Goal: Check status: Check status

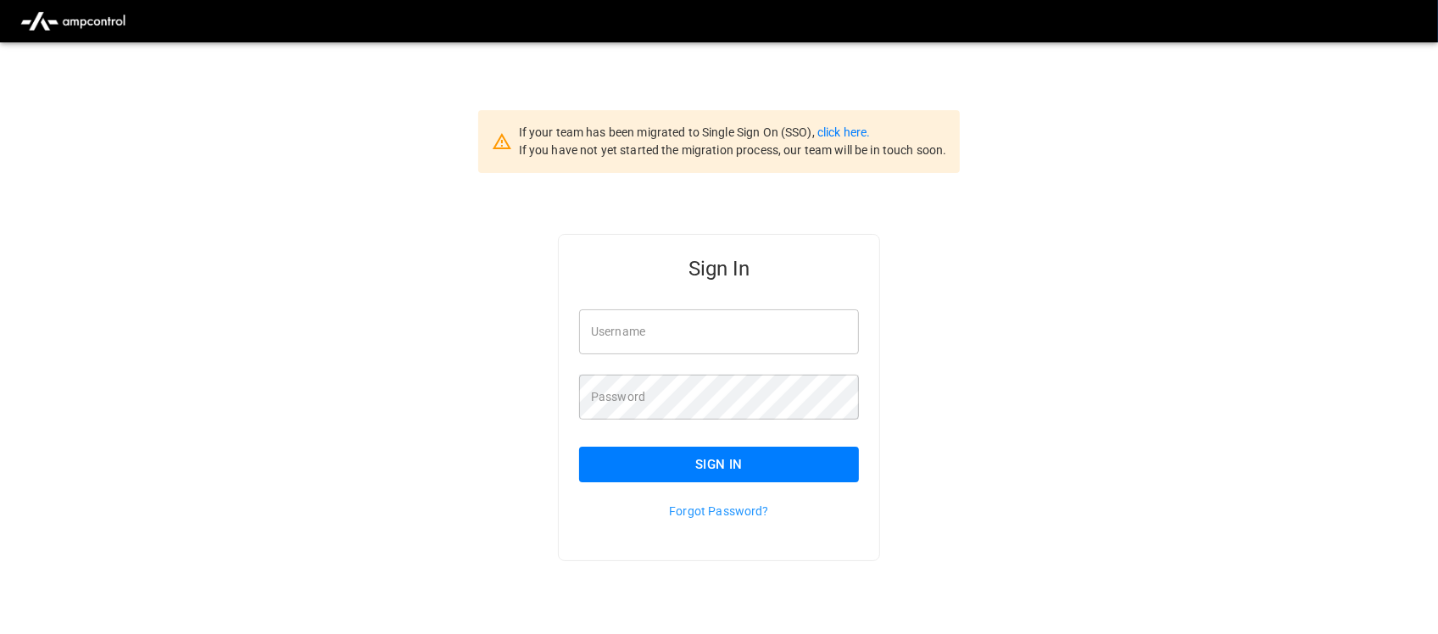
type input "**********"
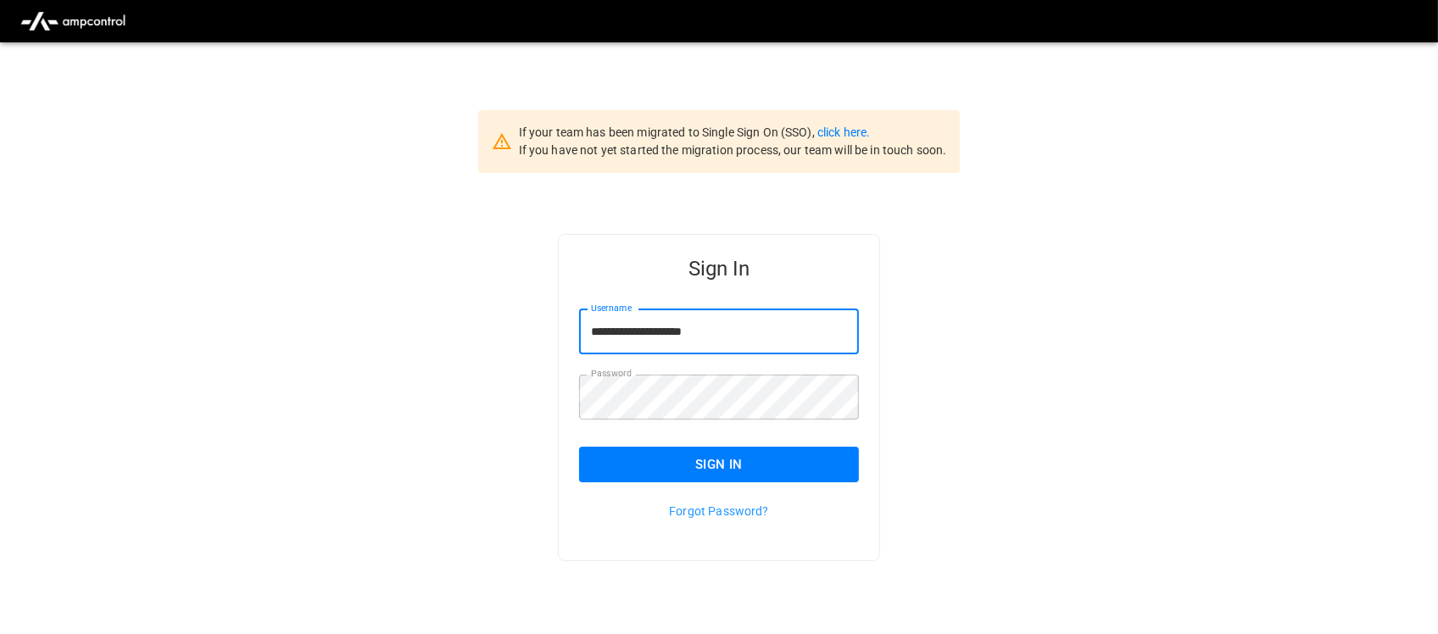
click at [729, 336] on input "**********" at bounding box center [719, 331] width 280 height 45
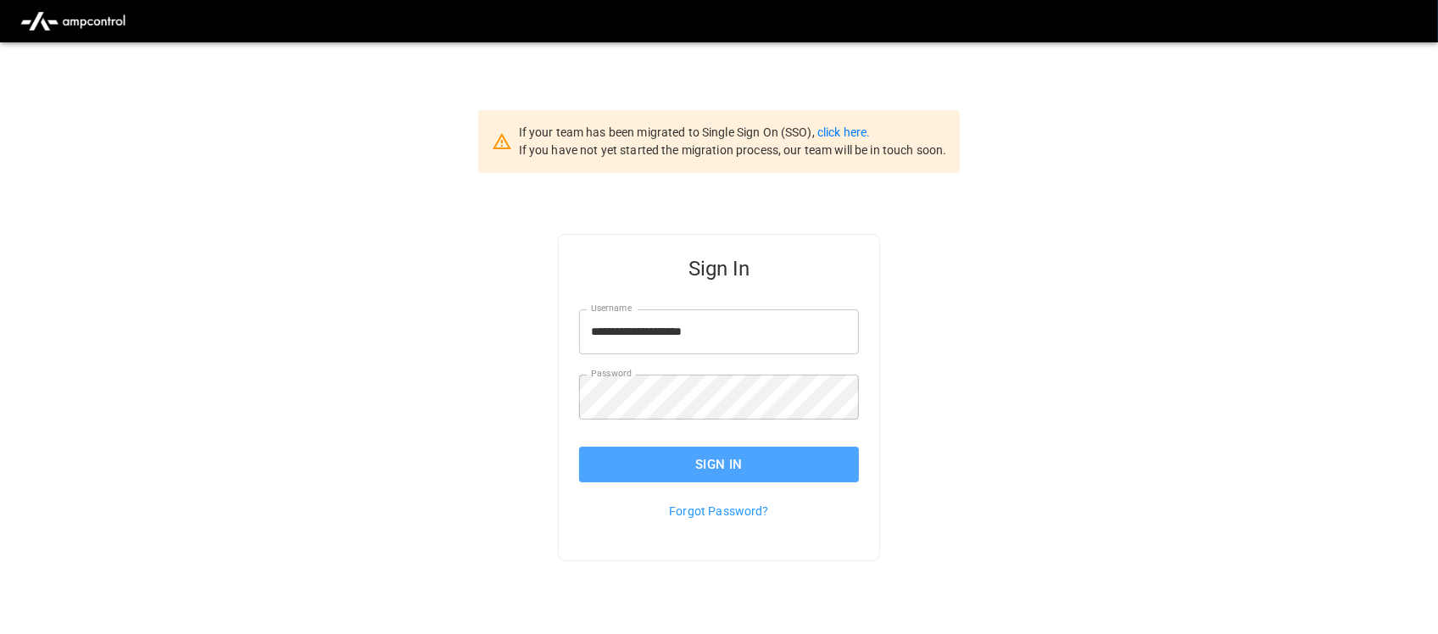
click at [710, 460] on button "Sign In" at bounding box center [719, 465] width 280 height 36
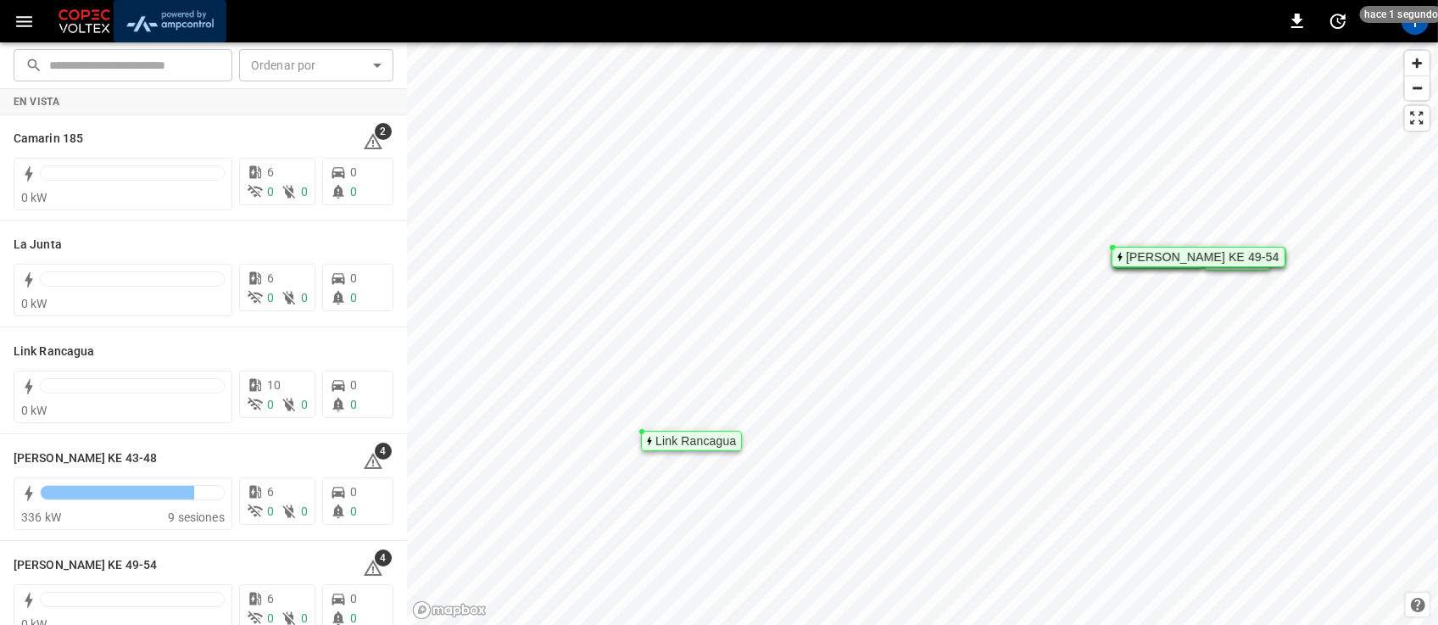
click at [161, 25] on img "menu" at bounding box center [169, 21] width 99 height 32
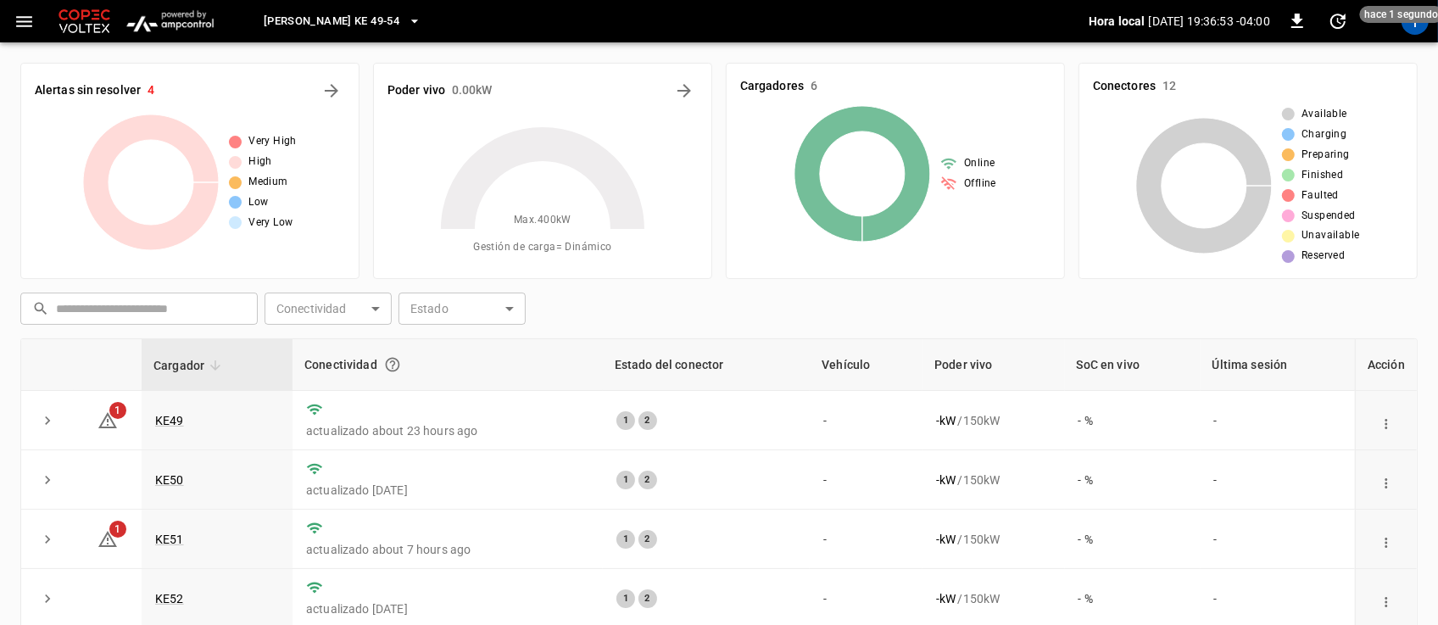
click at [406, 18] on icon "button" at bounding box center [414, 21] width 17 height 17
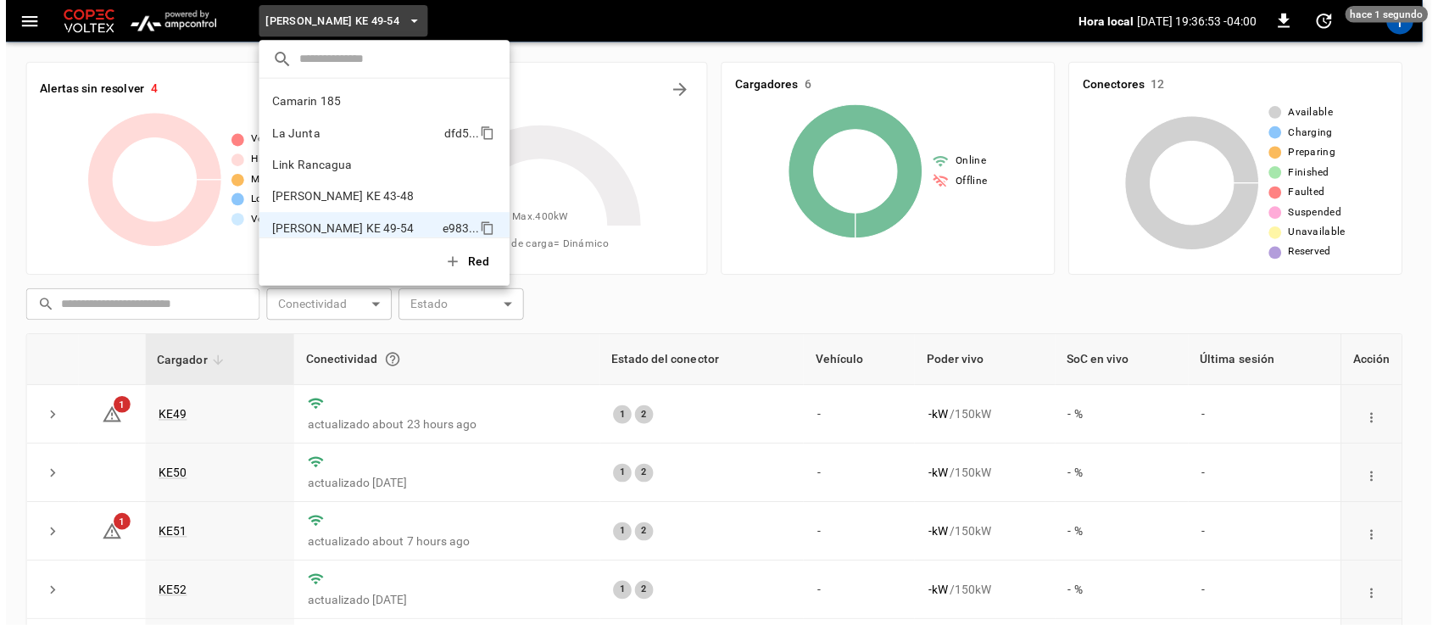
scroll to position [14, 0]
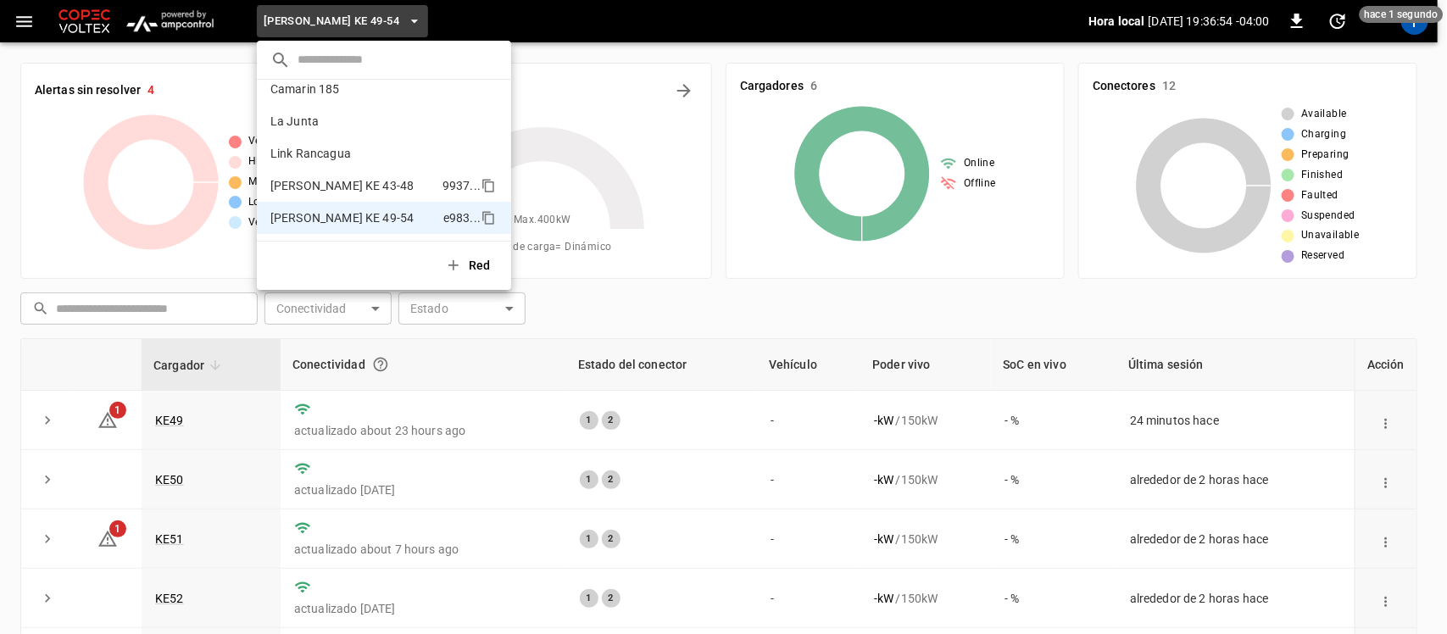
click at [369, 177] on p "[PERSON_NAME] KE 43-48" at bounding box center [341, 185] width 143 height 17
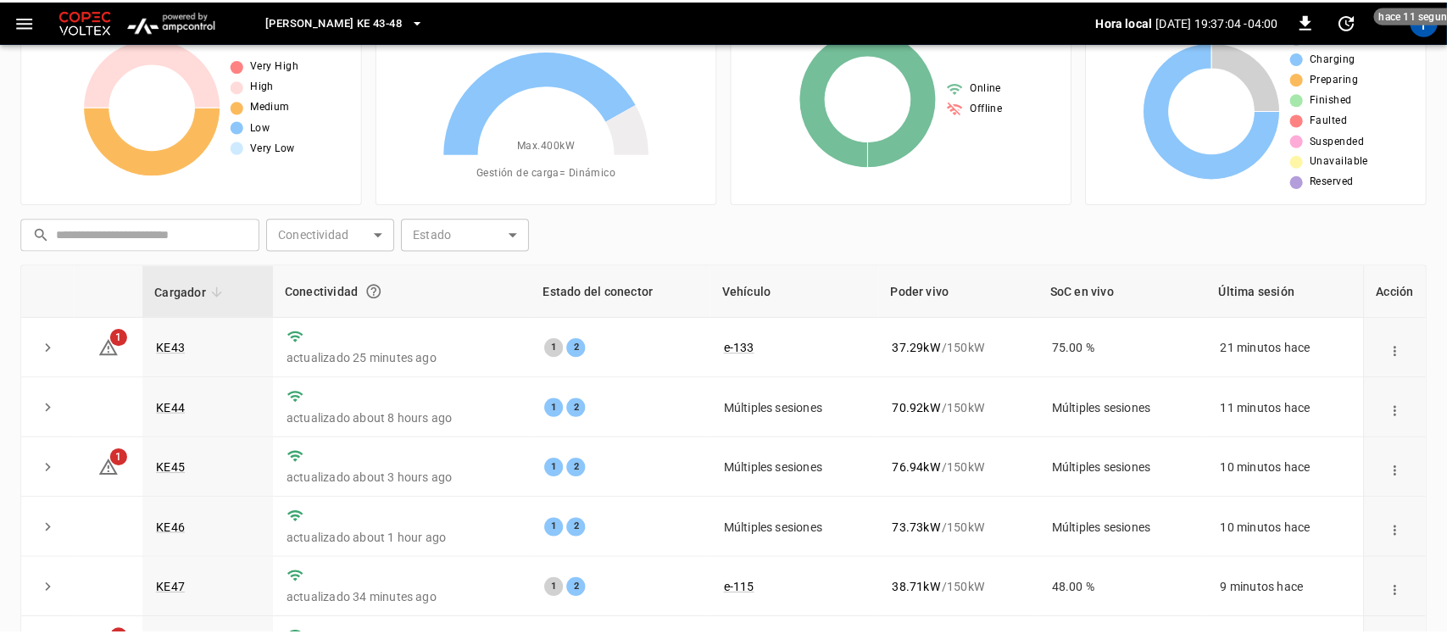
scroll to position [78, 0]
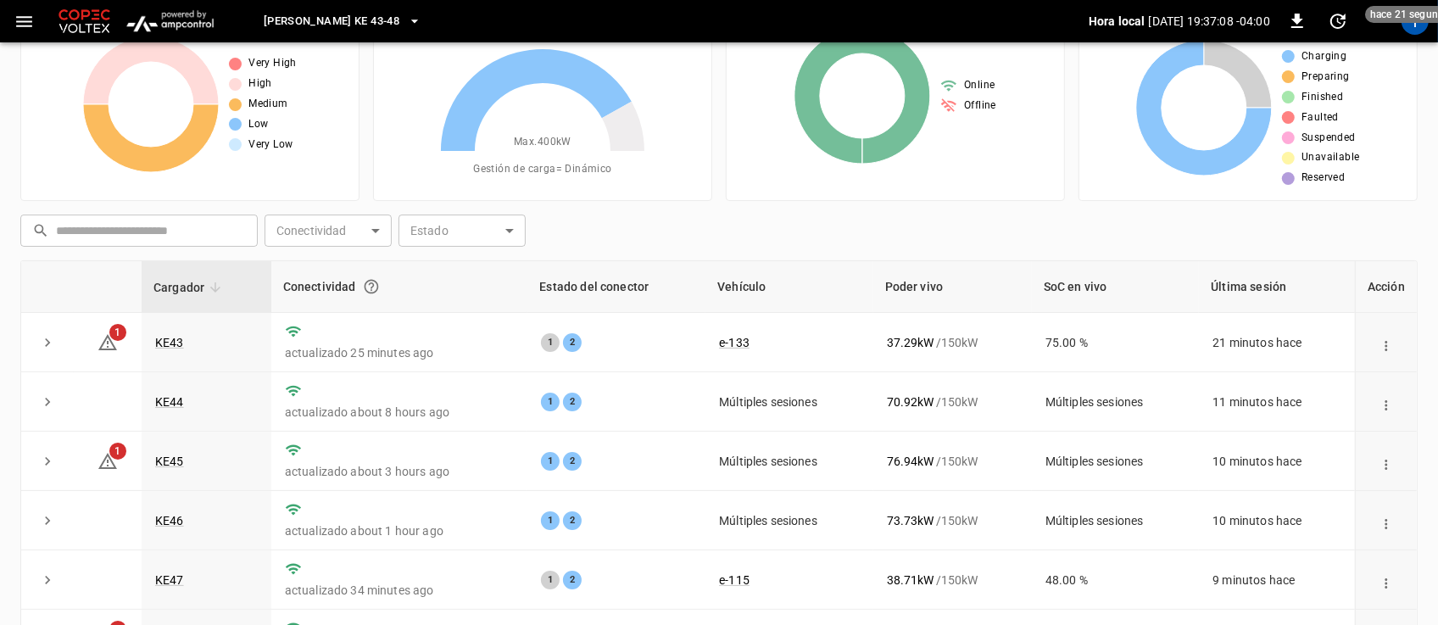
click at [406, 14] on icon "button" at bounding box center [414, 21] width 17 height 17
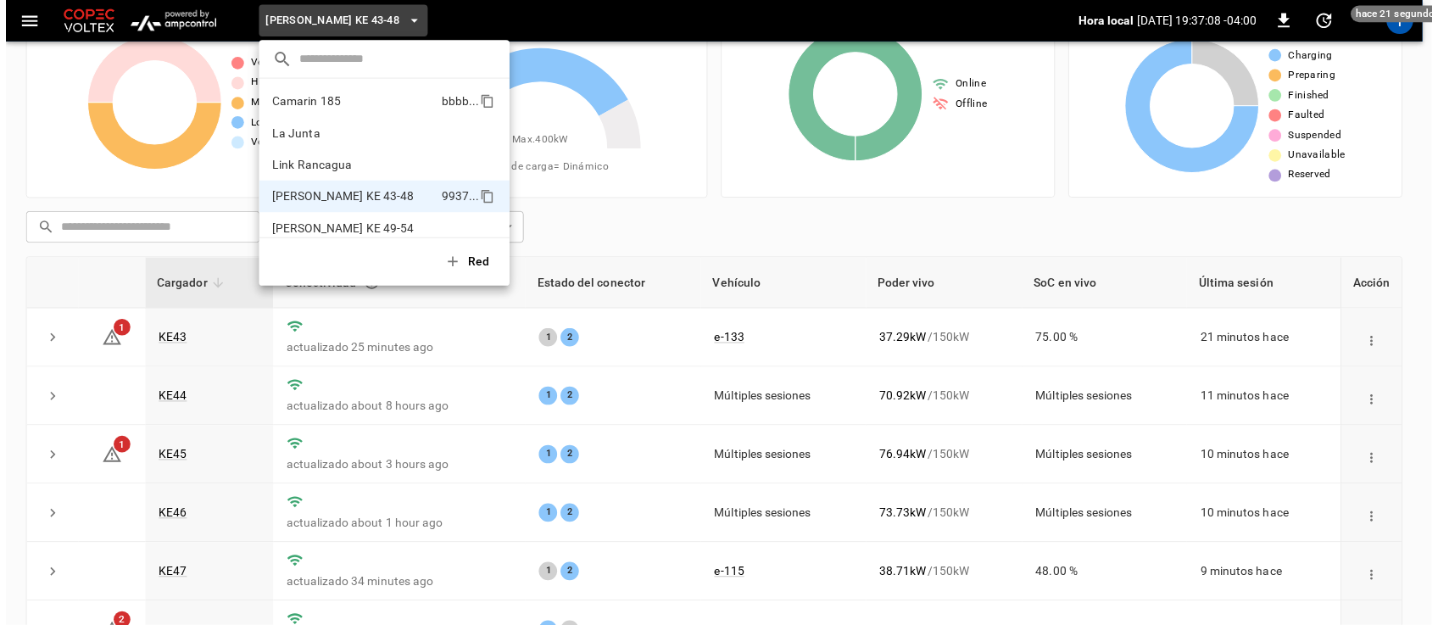
scroll to position [14, 0]
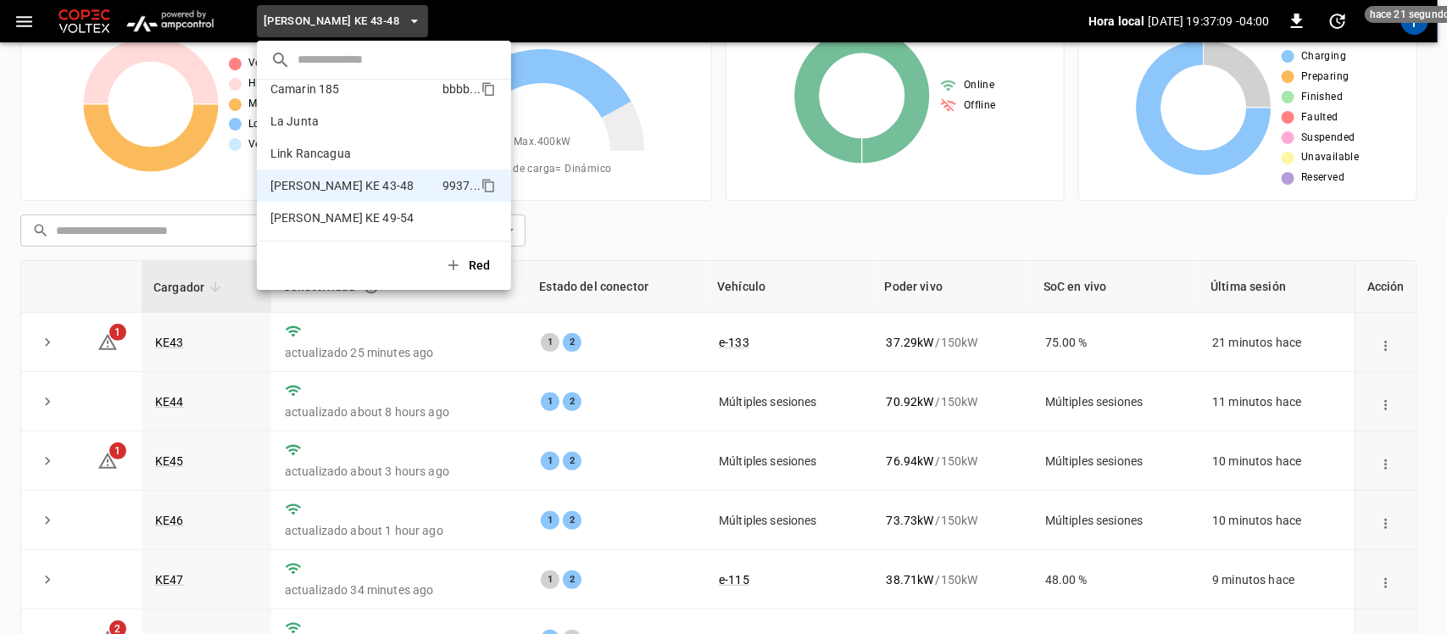
click at [384, 95] on li "Camarin 185 bbbb ..." at bounding box center [384, 89] width 254 height 32
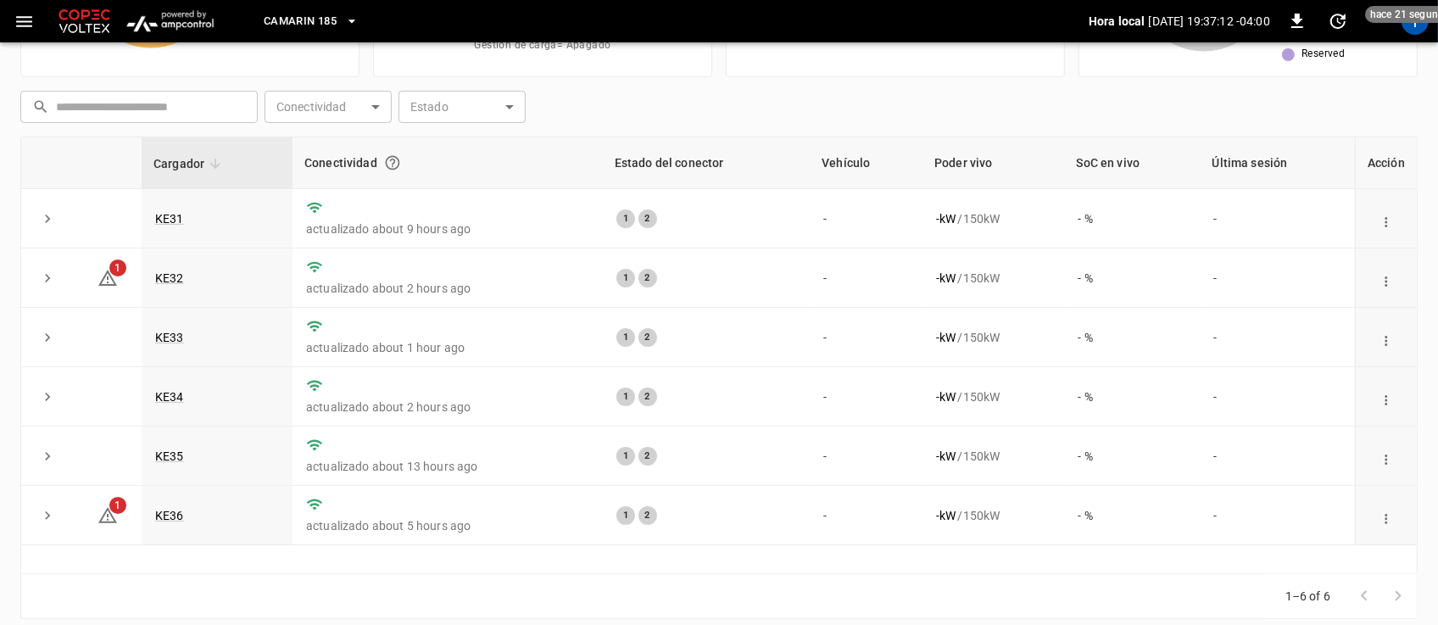
scroll to position [0, 0]
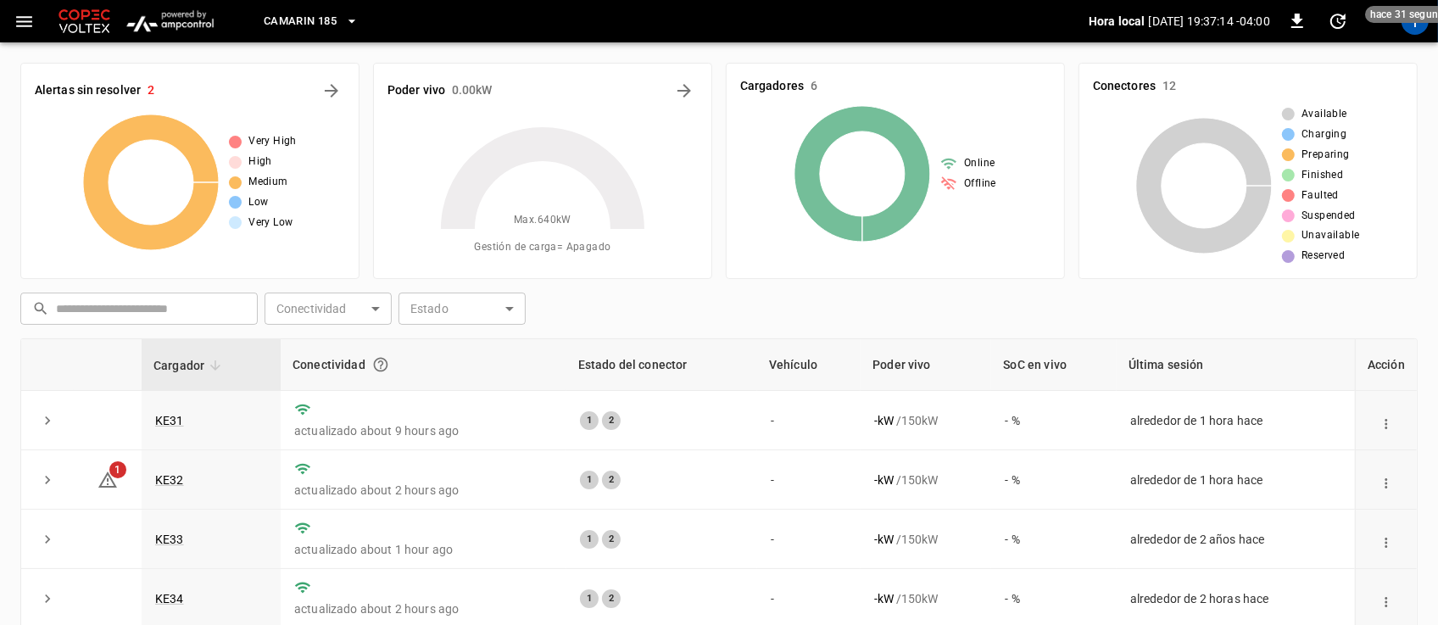
click at [349, 22] on icon "button" at bounding box center [351, 21] width 17 height 17
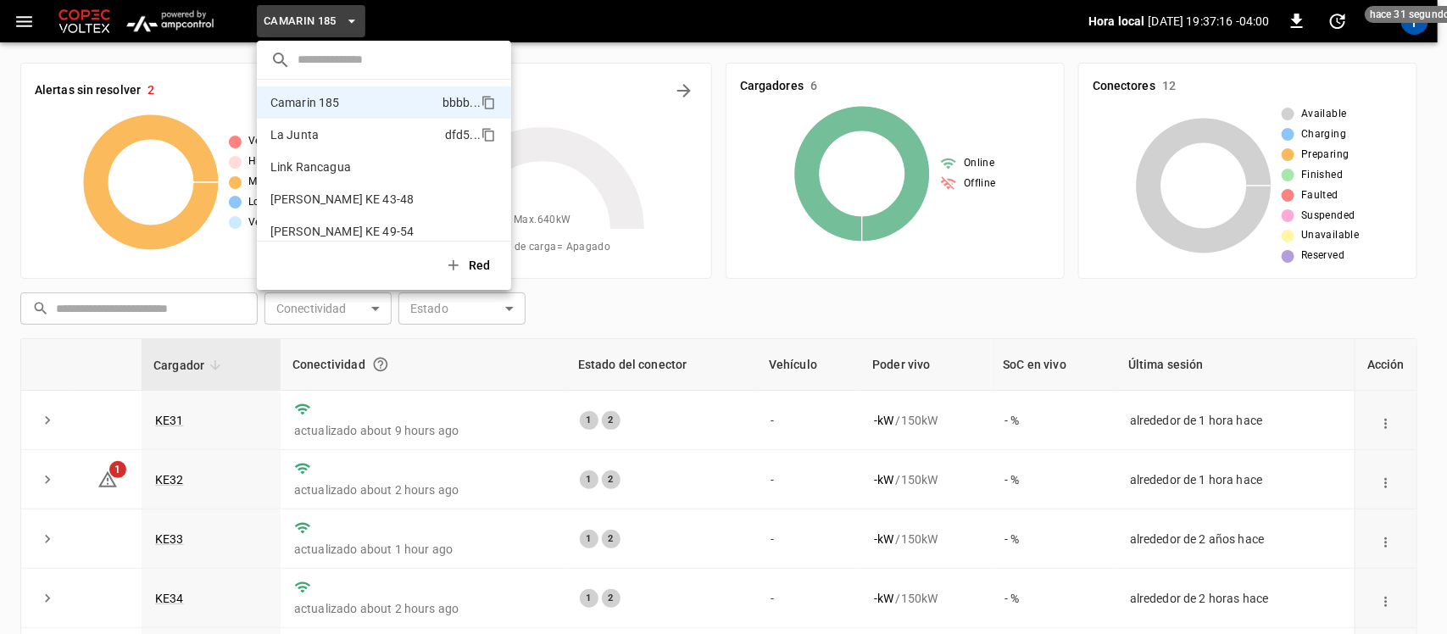
click at [315, 142] on p "La Junta" at bounding box center [294, 134] width 48 height 17
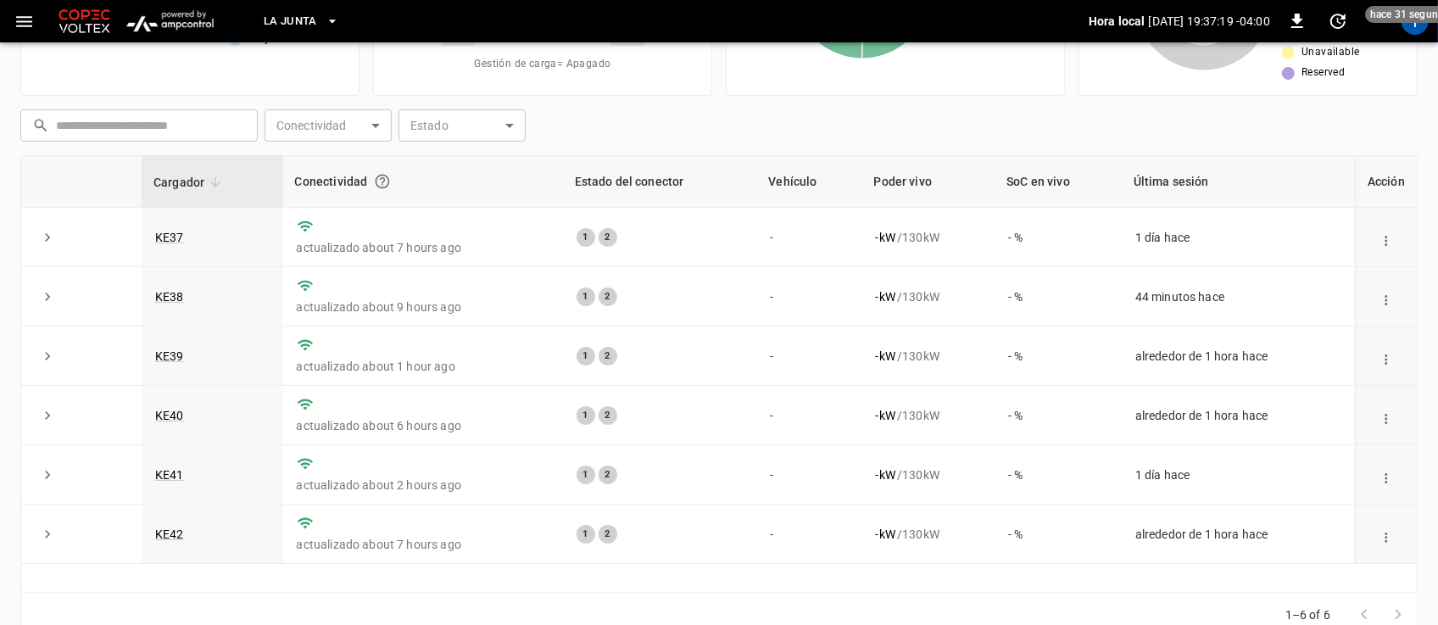
scroll to position [184, 0]
click at [159, 472] on link "KE41" at bounding box center [170, 474] width 36 height 20
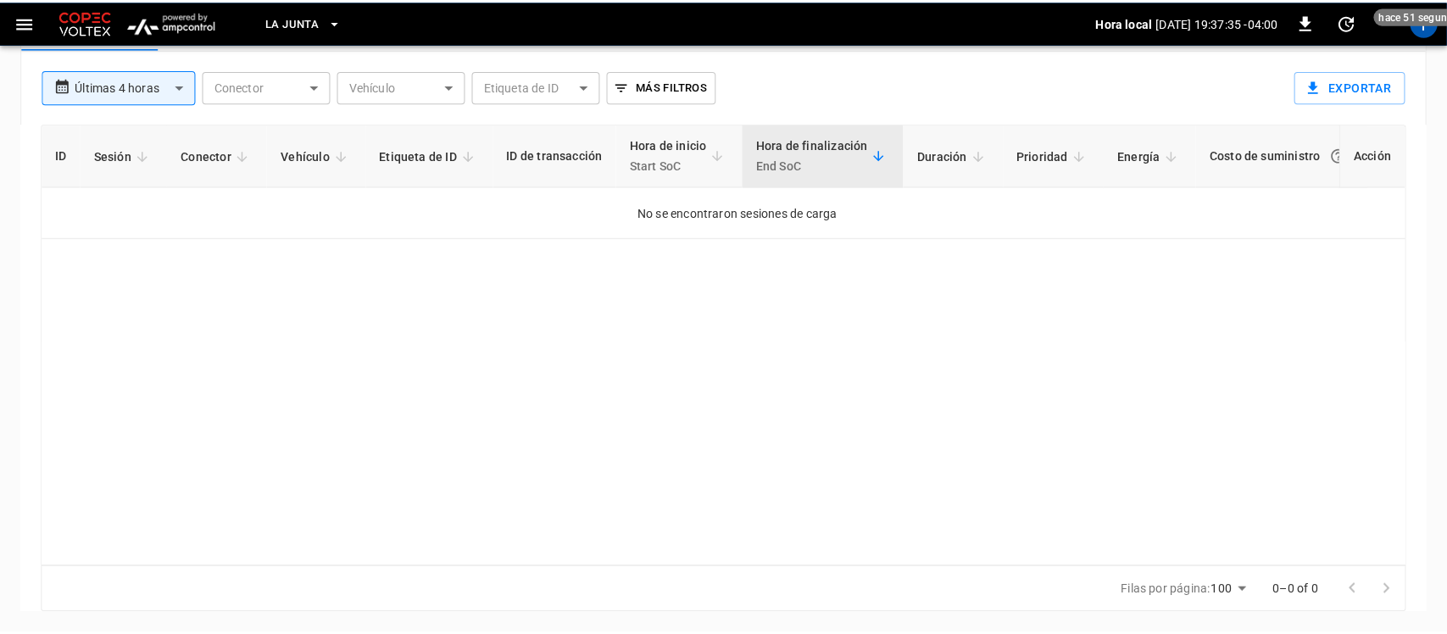
scroll to position [861, 0]
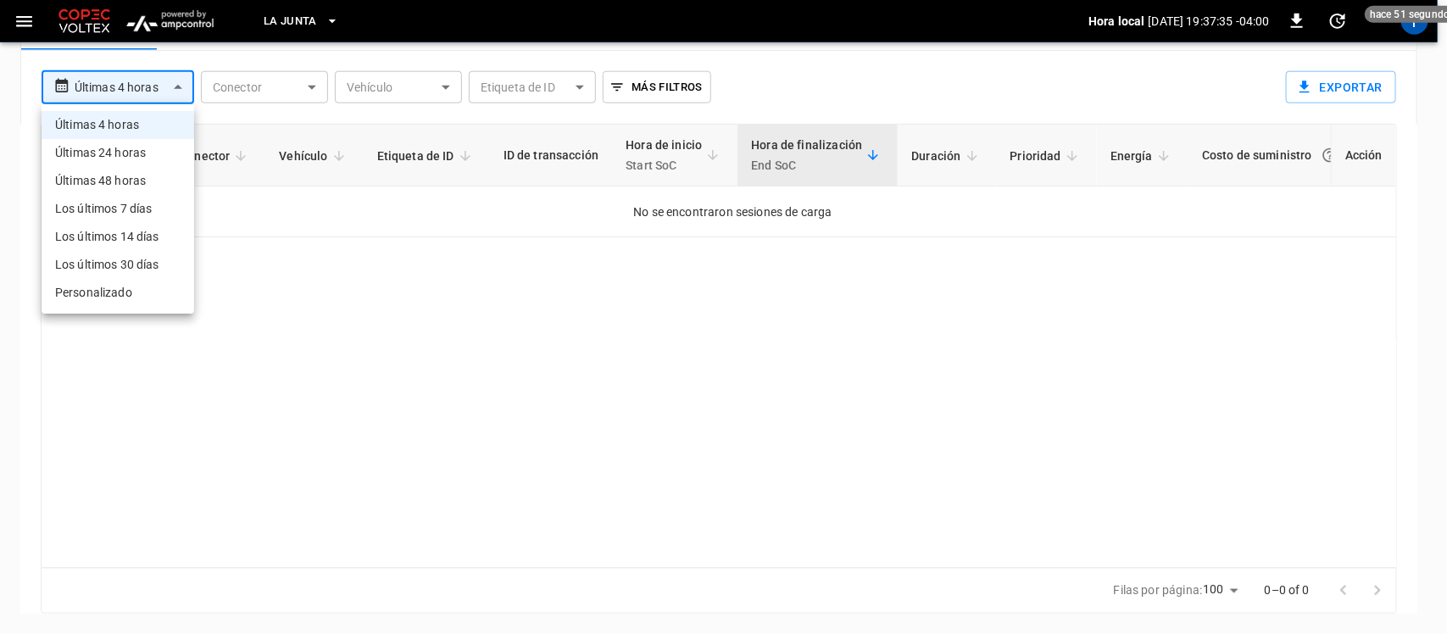
click at [132, 145] on li "Últimas 24 horas" at bounding box center [118, 153] width 153 height 28
type input "**********"
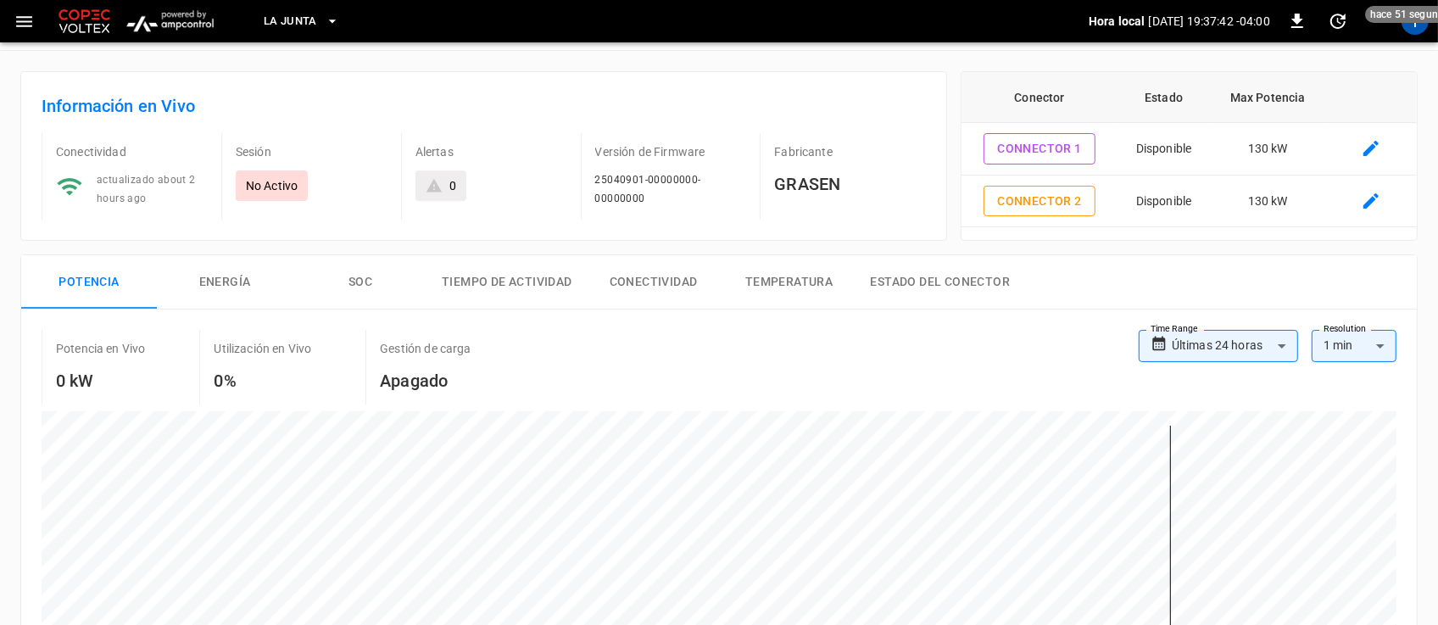
scroll to position [0, 0]
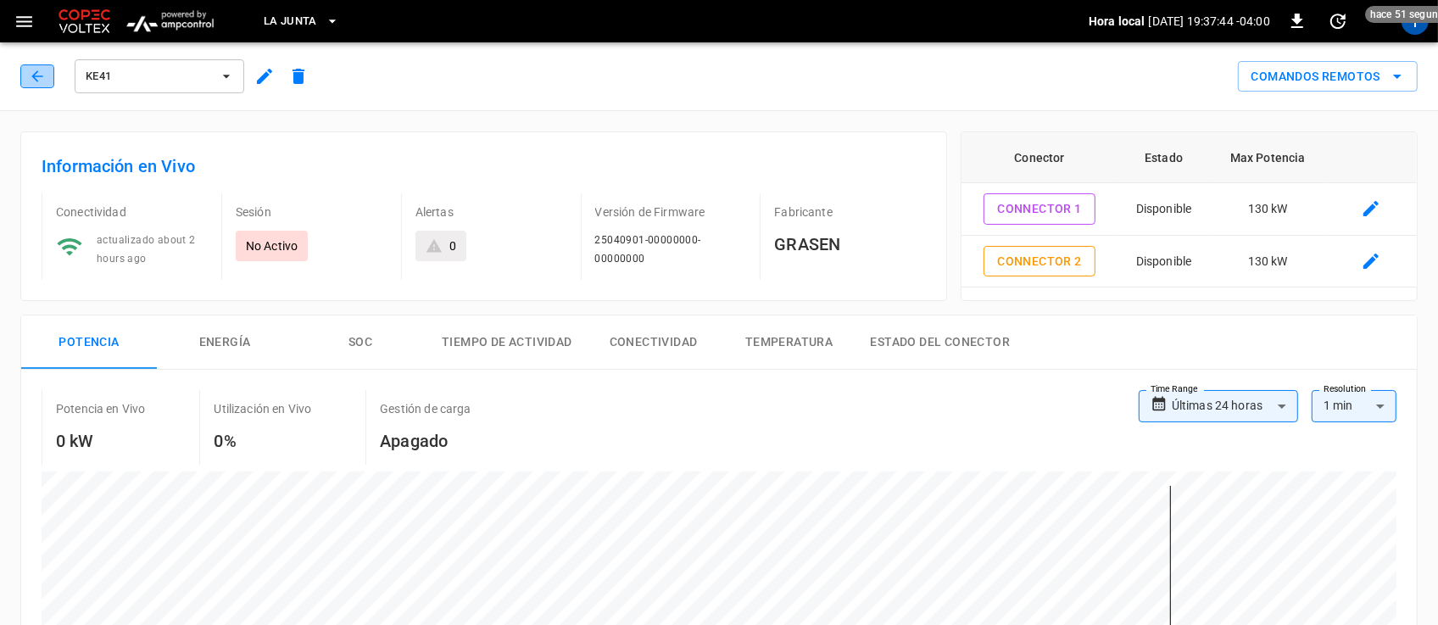
click at [26, 79] on button "button" at bounding box center [37, 76] width 34 height 24
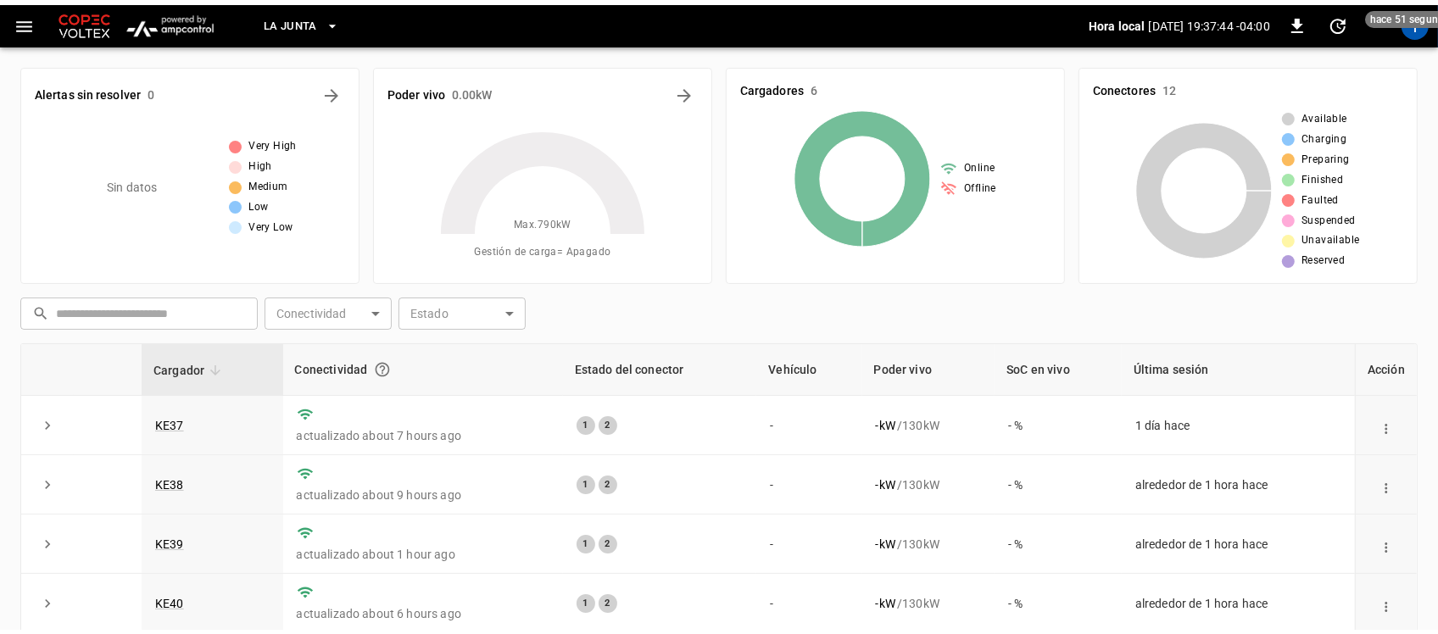
scroll to position [184, 0]
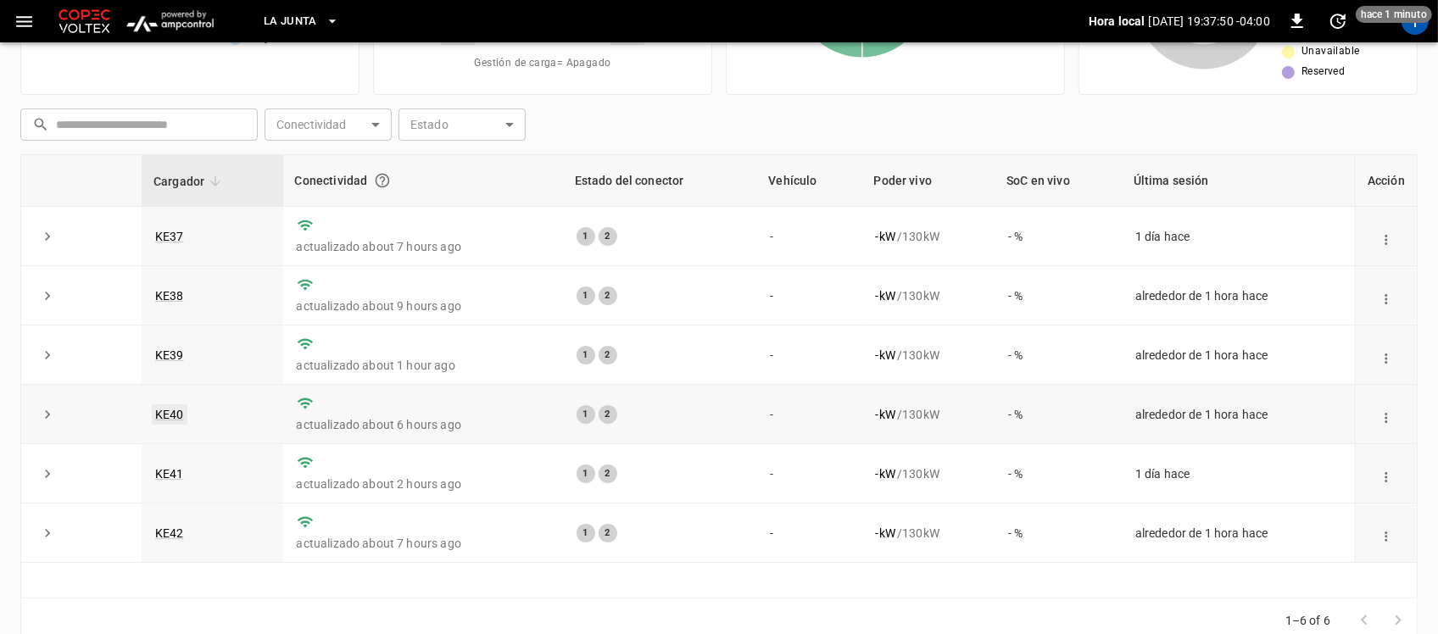
click at [170, 414] on link "KE40" at bounding box center [170, 414] width 36 height 20
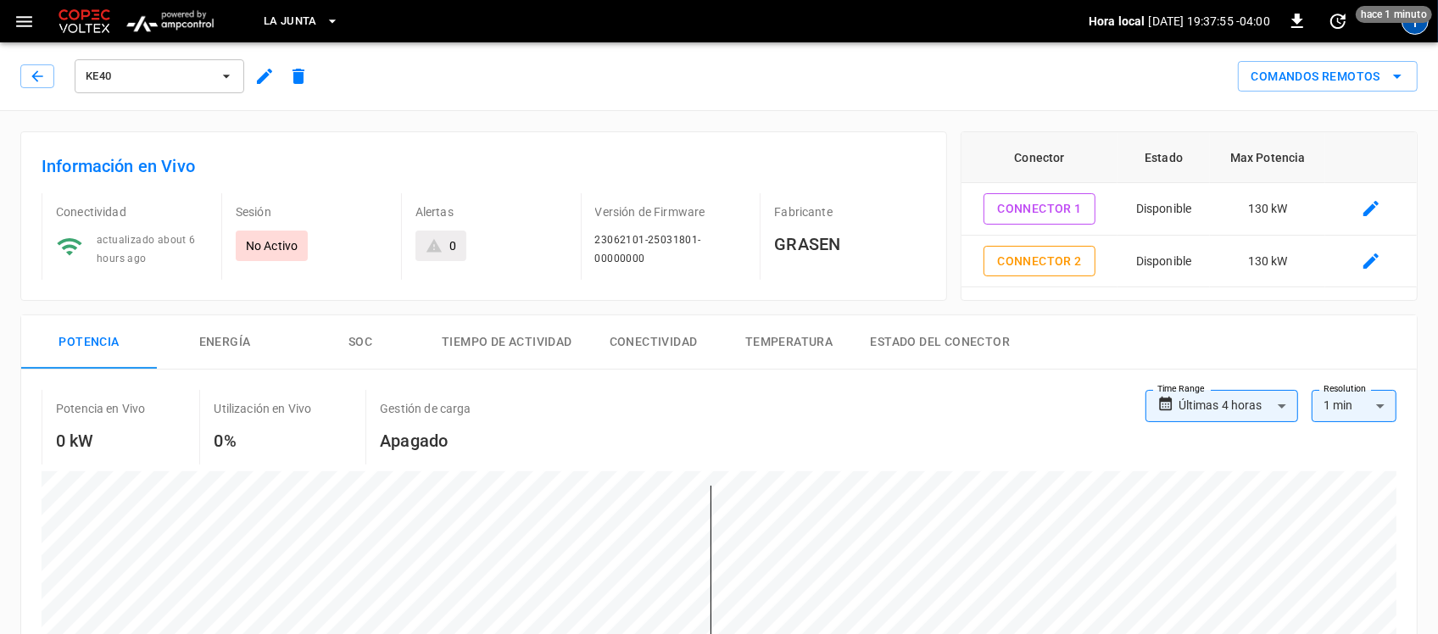
click at [1412, 24] on div "T" at bounding box center [1415, 21] width 27 height 27
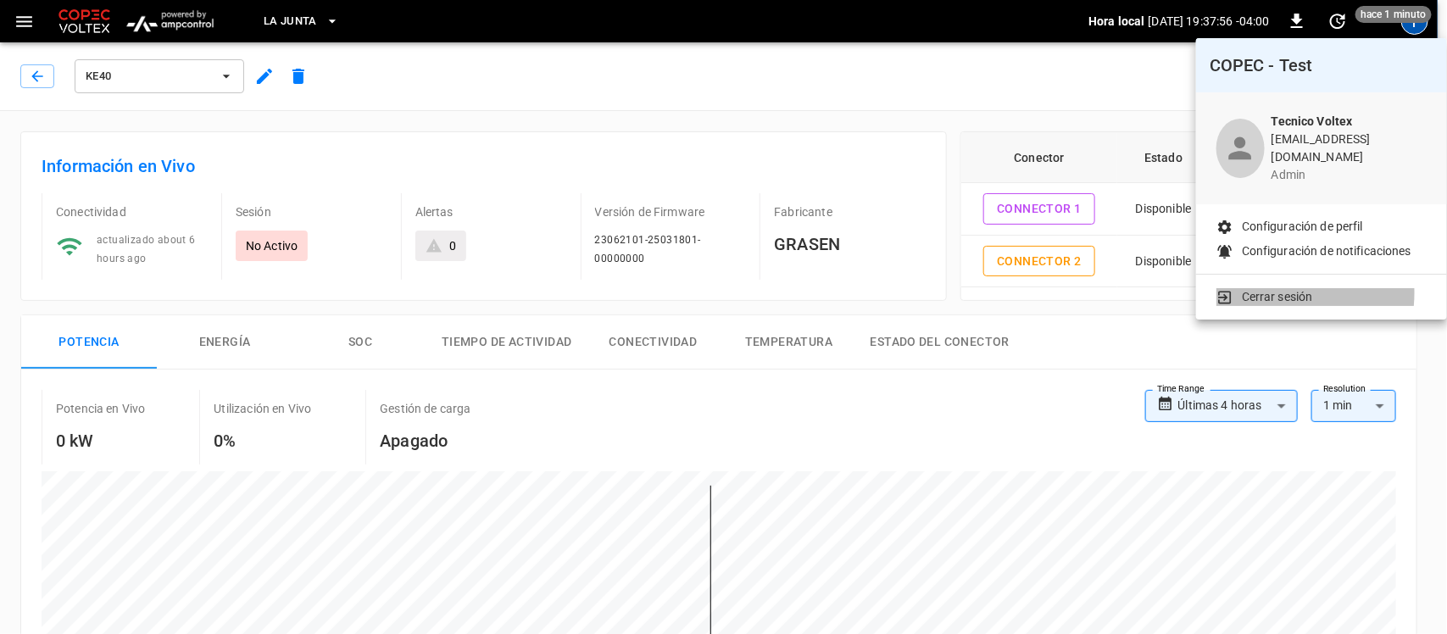
click at [1279, 288] on p "Cerrar sesión" at bounding box center [1277, 297] width 71 height 18
